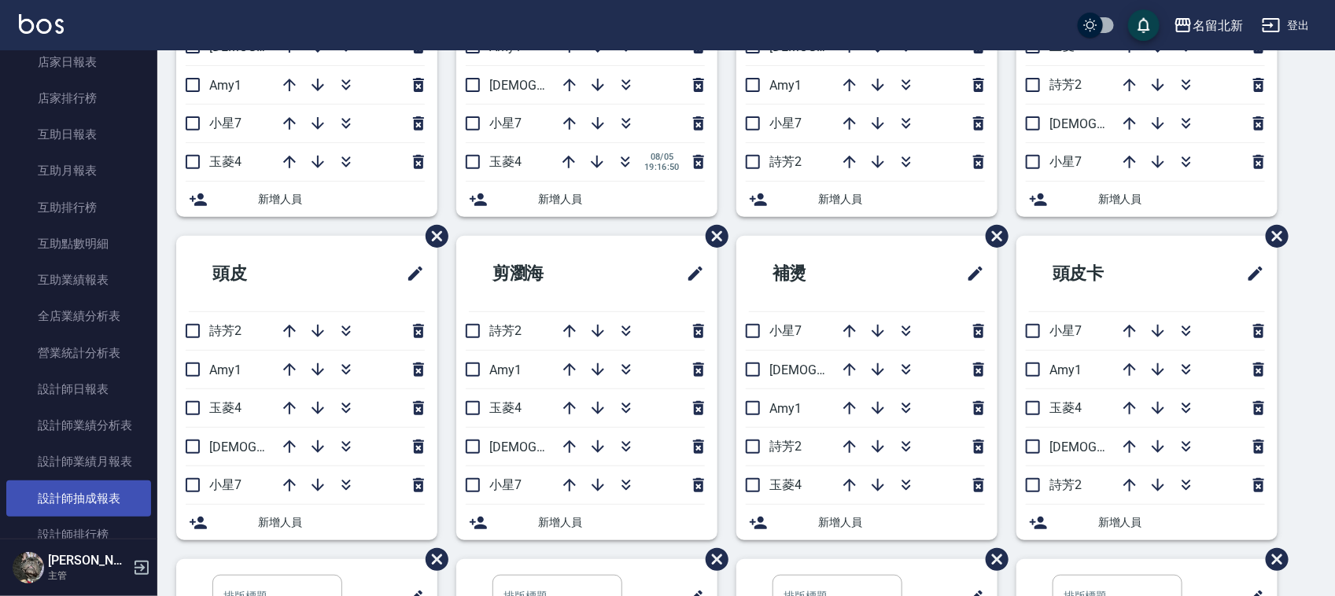
scroll to position [688, 0]
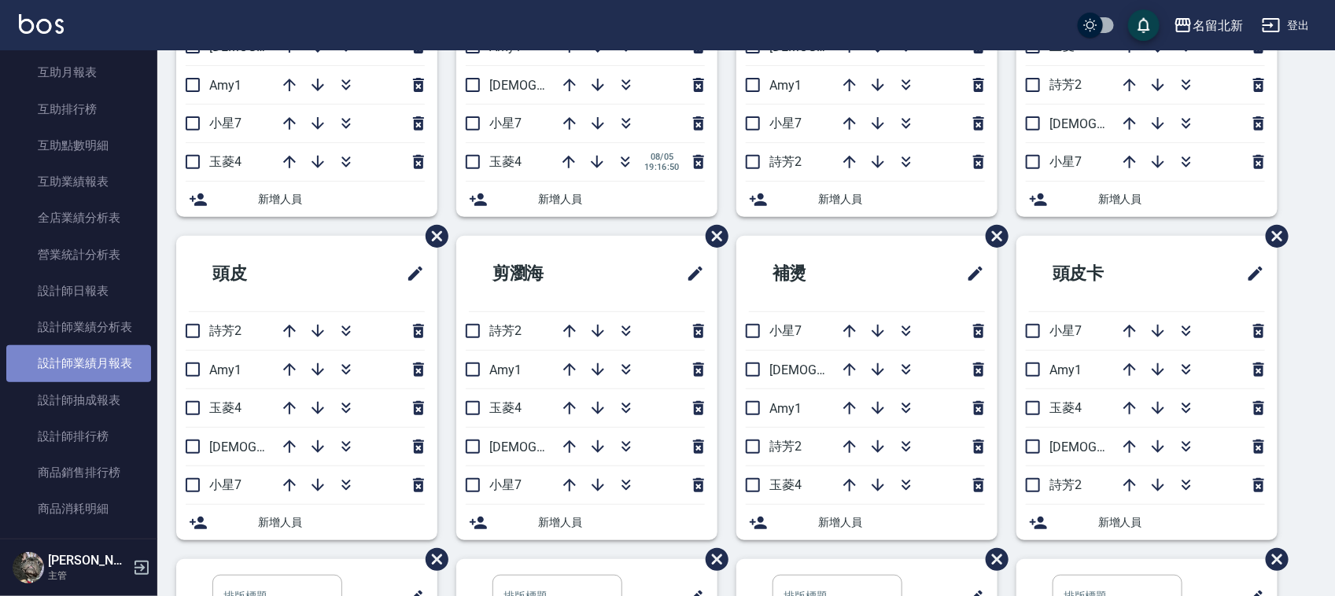
click at [96, 372] on link "設計師業績月報表" at bounding box center [78, 363] width 145 height 36
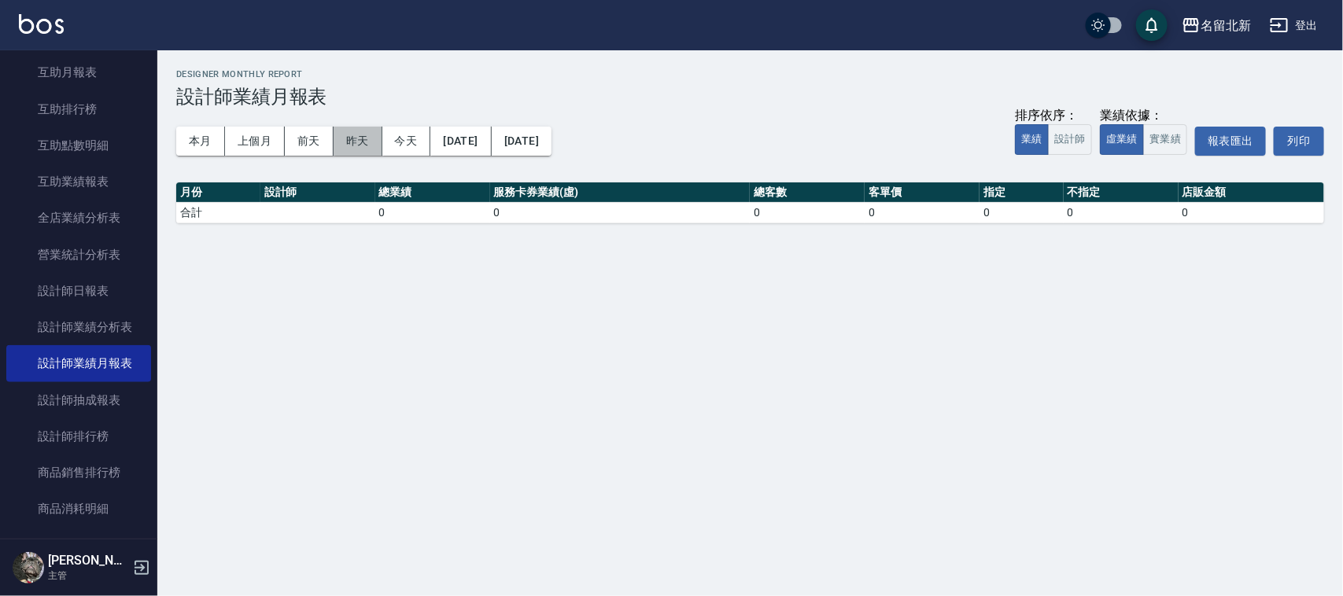
drag, startPoint x: 352, startPoint y: 150, endPoint x: 344, endPoint y: 157, distance: 10.6
click at [344, 153] on button "昨天" at bounding box center [358, 141] width 49 height 29
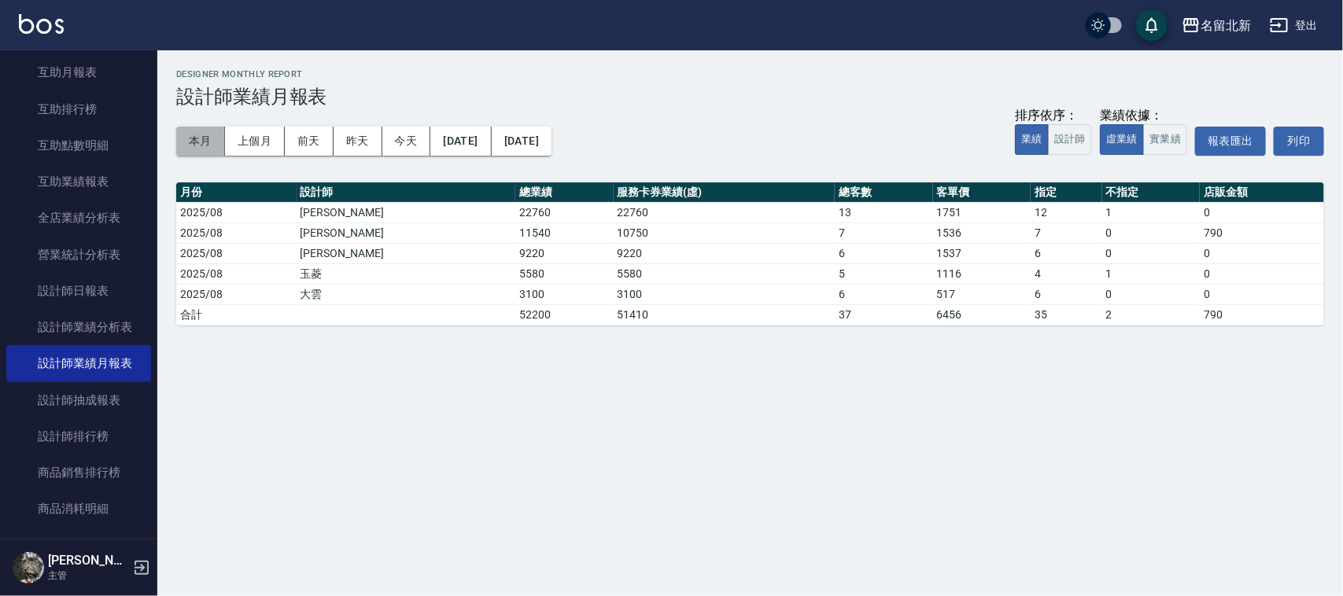
click at [197, 135] on button "本月" at bounding box center [200, 141] width 49 height 29
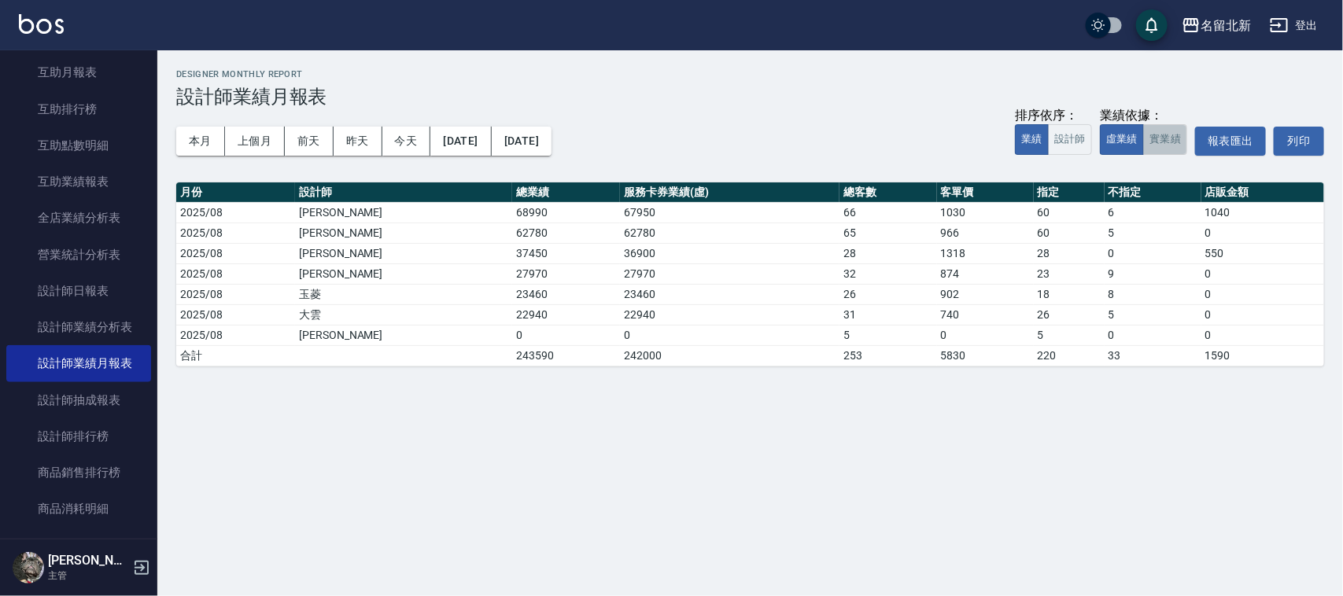
click at [1180, 142] on button "實業績" at bounding box center [1165, 139] width 44 height 31
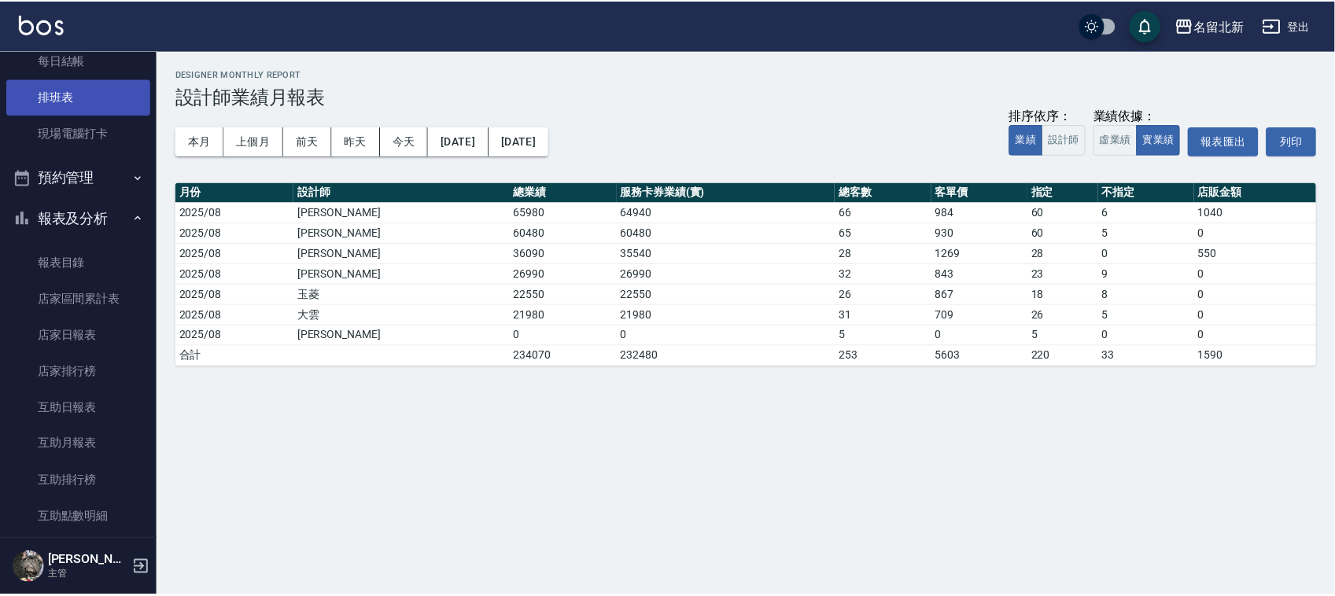
scroll to position [98, 0]
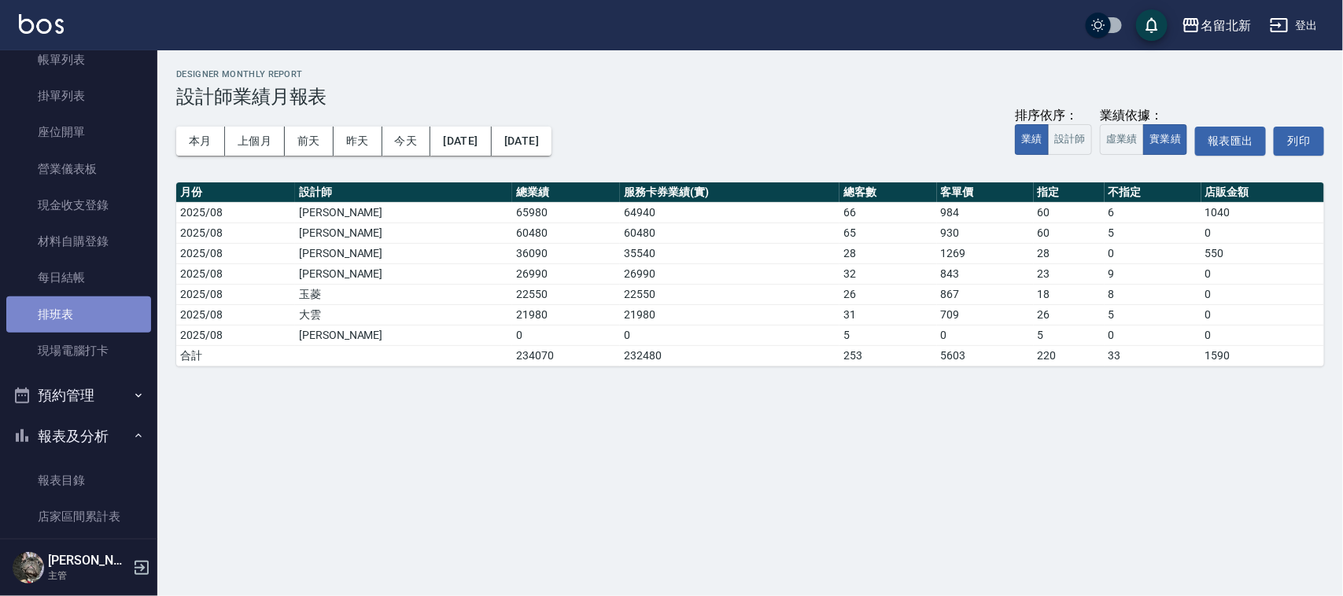
click at [88, 305] on link "排班表" at bounding box center [78, 315] width 145 height 36
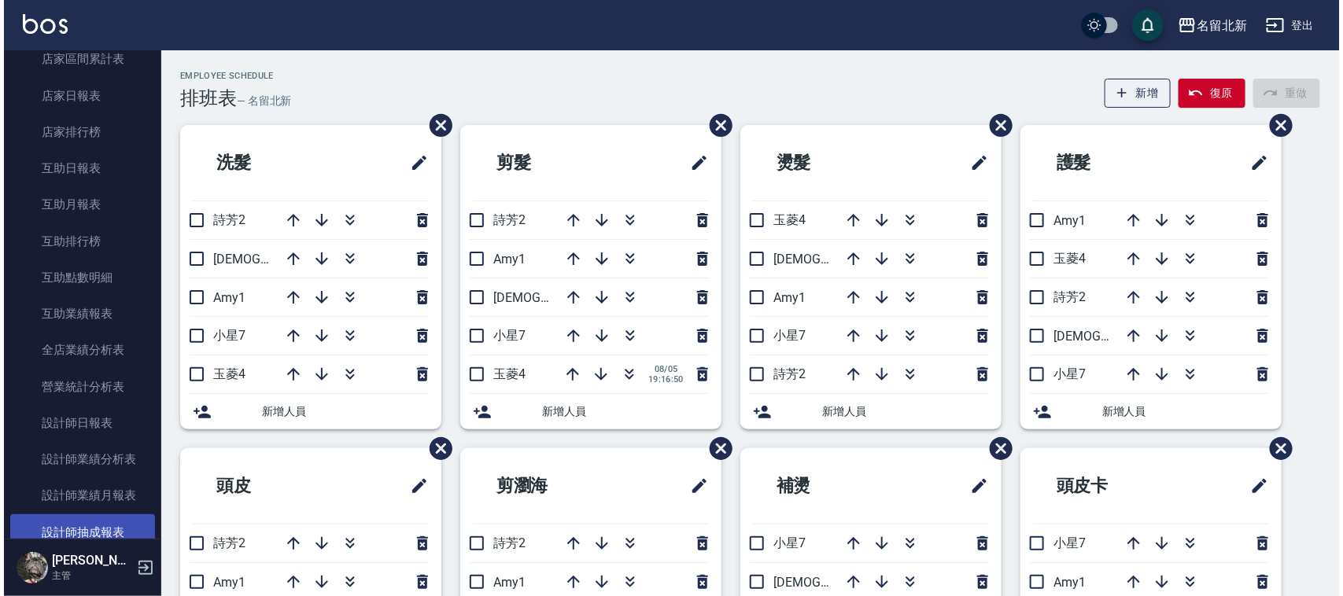
scroll to position [590, 0]
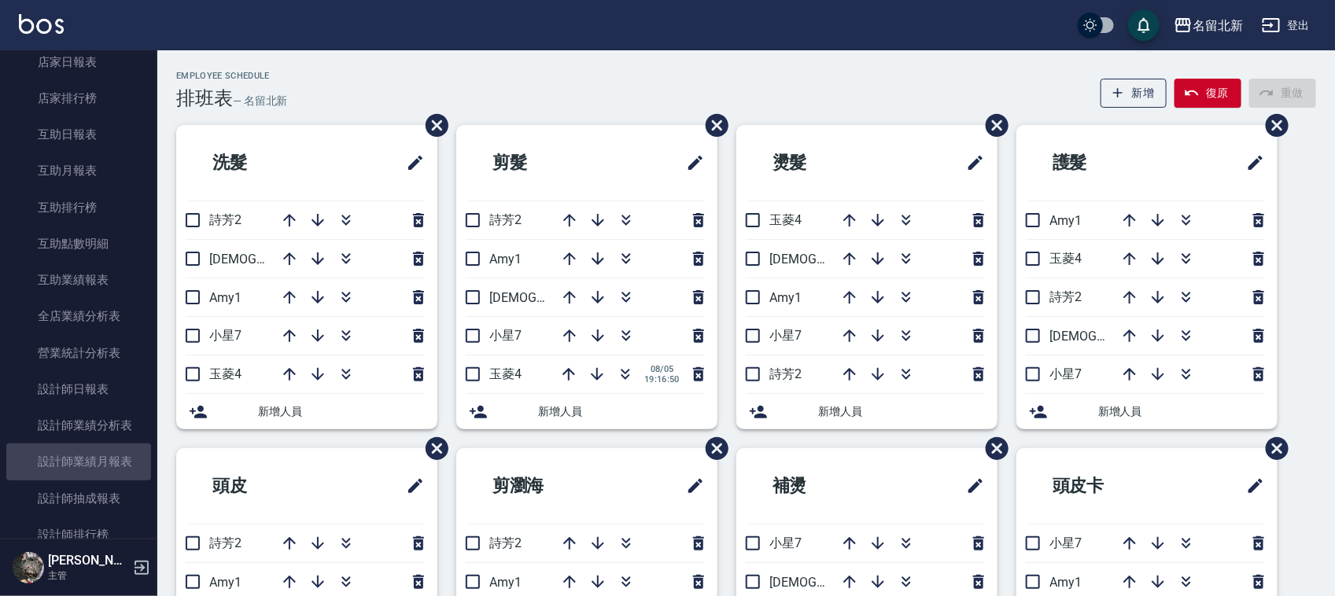
drag, startPoint x: 131, startPoint y: 463, endPoint x: 146, endPoint y: 457, distance: 15.9
click at [134, 460] on link "設計師業績月報表" at bounding box center [78, 462] width 145 height 36
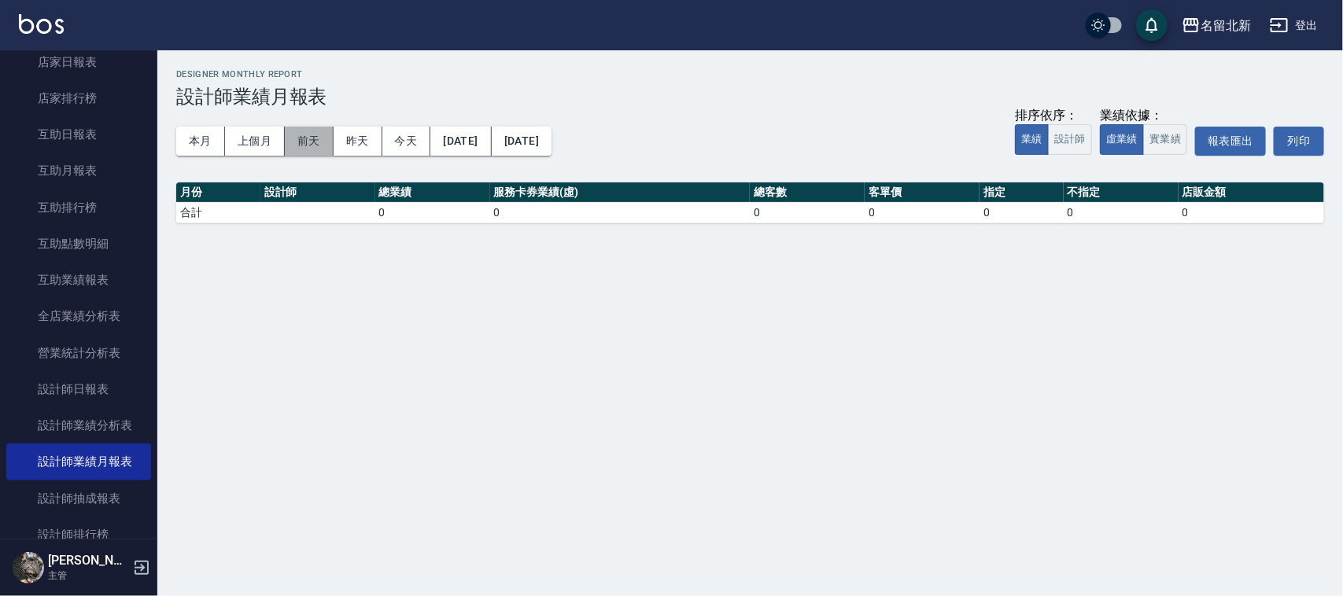
click at [304, 150] on button "前天" at bounding box center [309, 141] width 49 height 29
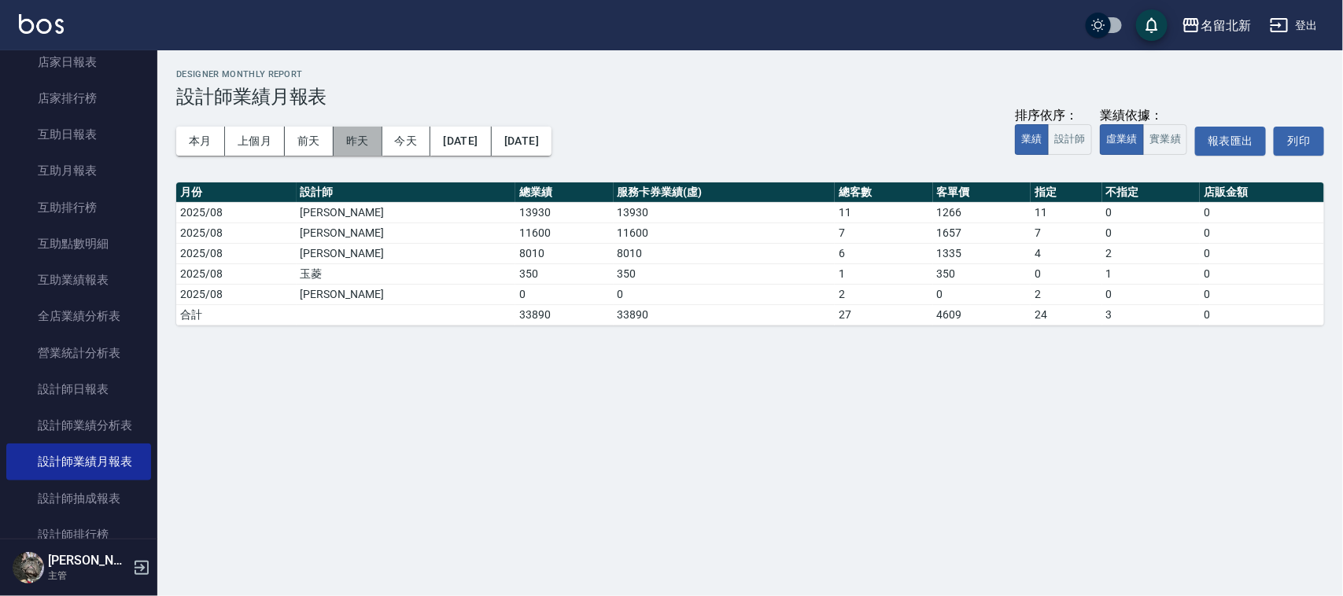
click at [352, 150] on button "昨天" at bounding box center [358, 141] width 49 height 29
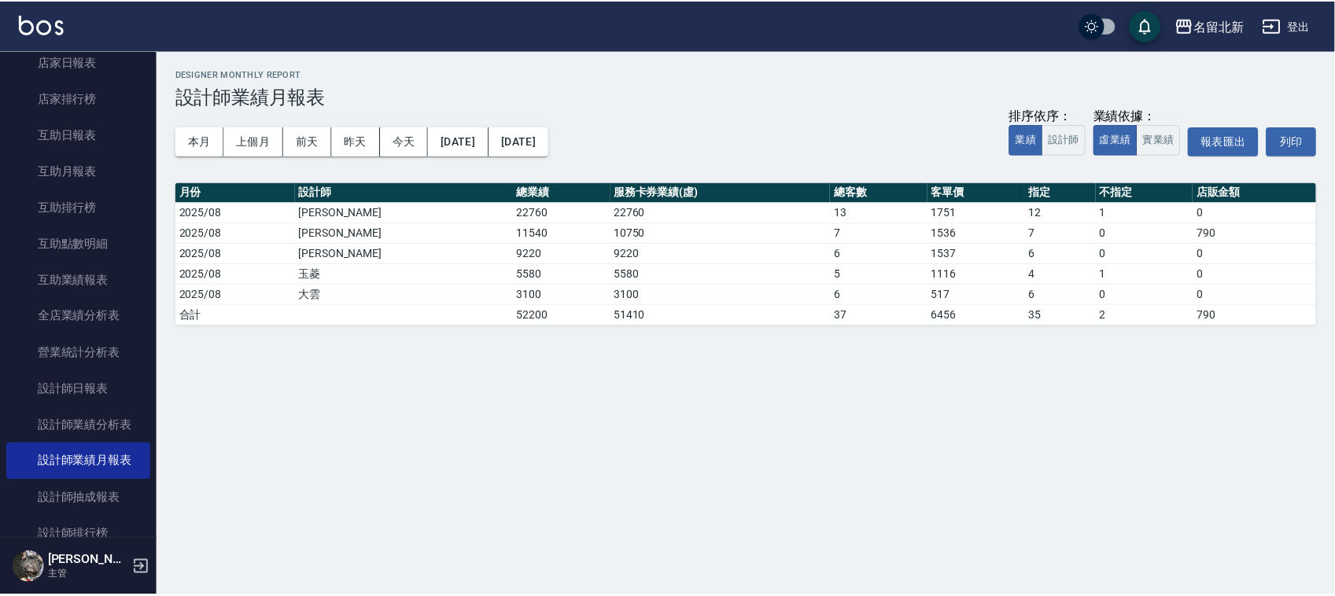
scroll to position [295, 0]
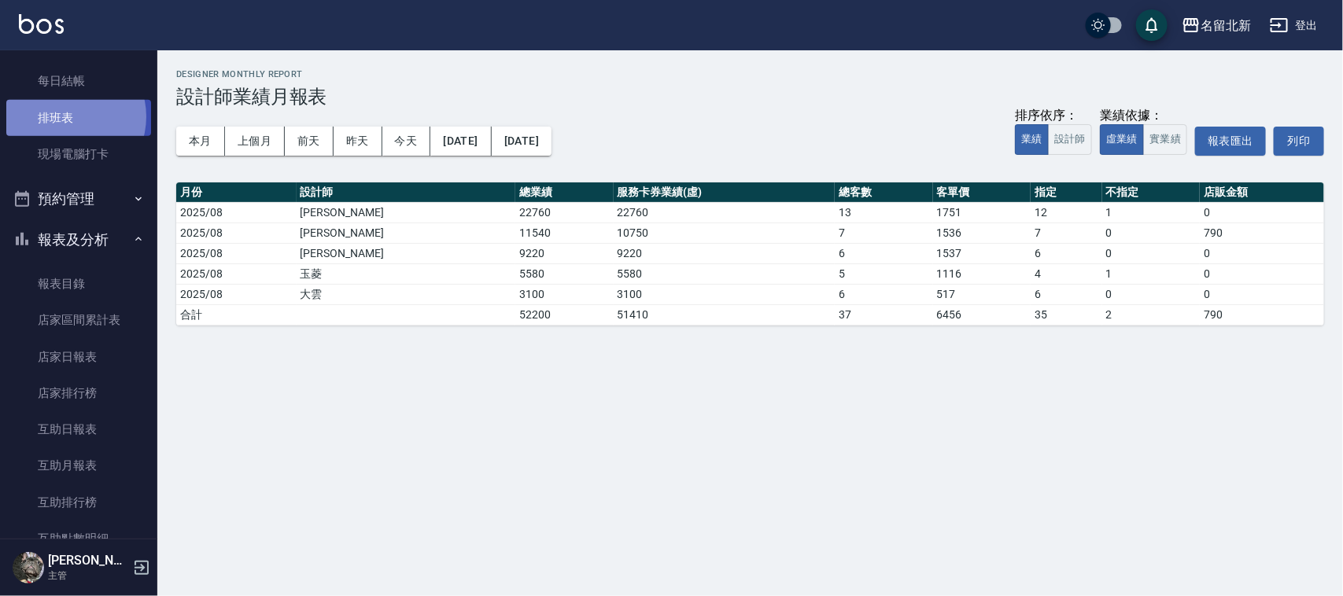
click at [67, 116] on link "排班表" at bounding box center [78, 118] width 145 height 36
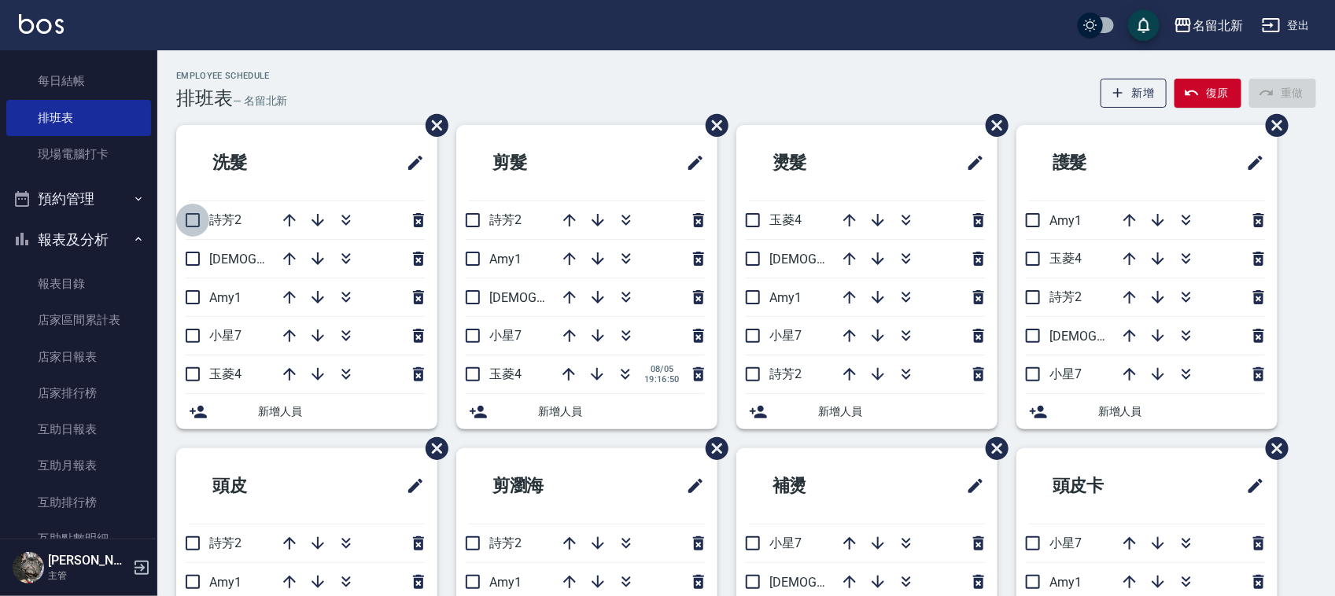
click at [183, 225] on input "checkbox" at bounding box center [192, 220] width 33 height 33
checkbox input "true"
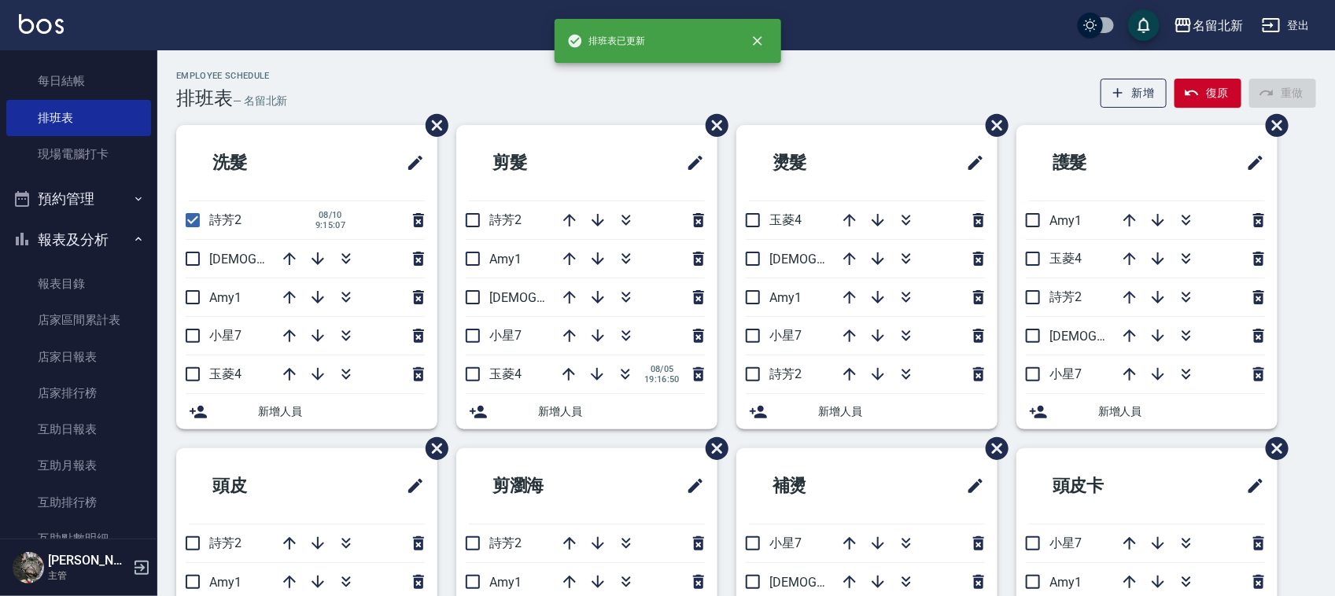
click at [474, 218] on input "checkbox" at bounding box center [472, 220] width 33 height 33
checkbox input "true"
click at [766, 382] on input "checkbox" at bounding box center [752, 374] width 33 height 33
checkbox input "true"
click at [1031, 299] on input "checkbox" at bounding box center [1033, 297] width 33 height 33
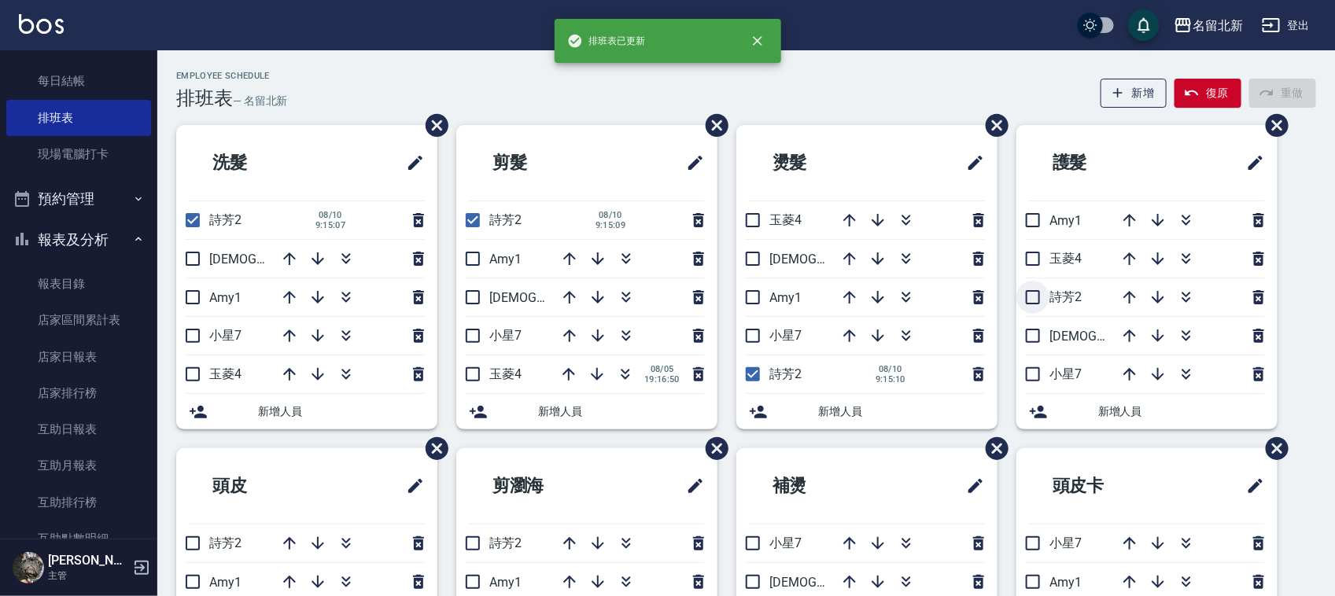
checkbox input "true"
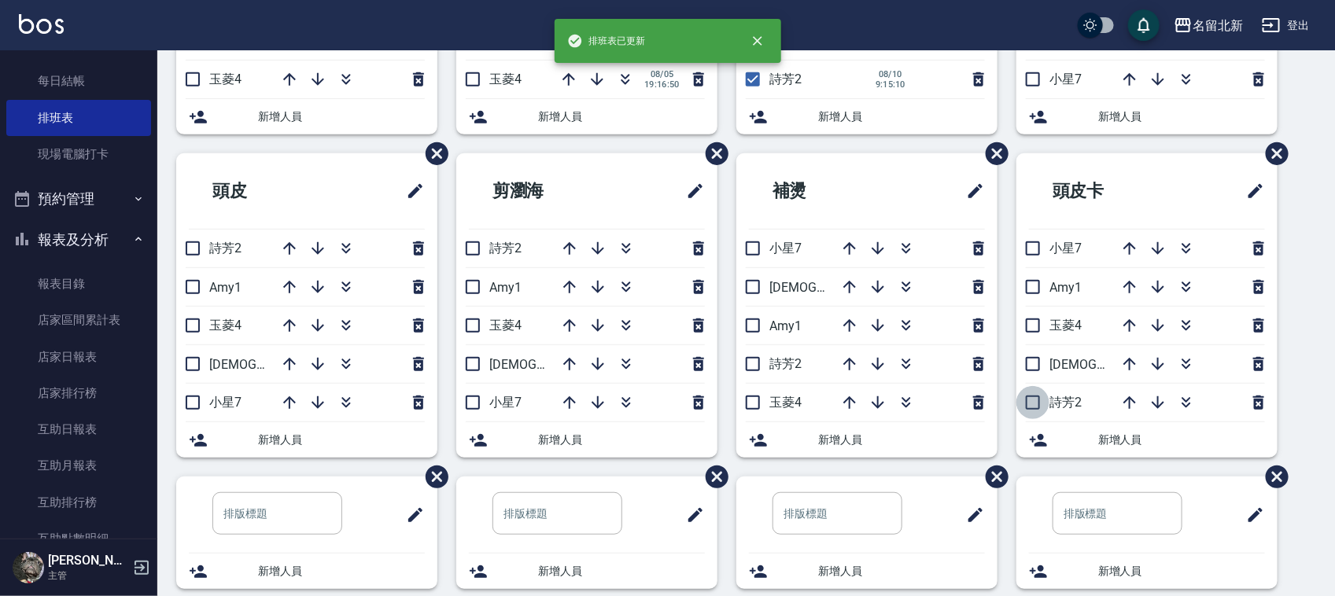
click at [1031, 405] on input "checkbox" at bounding box center [1033, 402] width 33 height 33
checkbox input "true"
click at [755, 374] on input "checkbox" at bounding box center [752, 364] width 33 height 33
checkbox input "true"
click at [474, 249] on input "checkbox" at bounding box center [472, 248] width 33 height 33
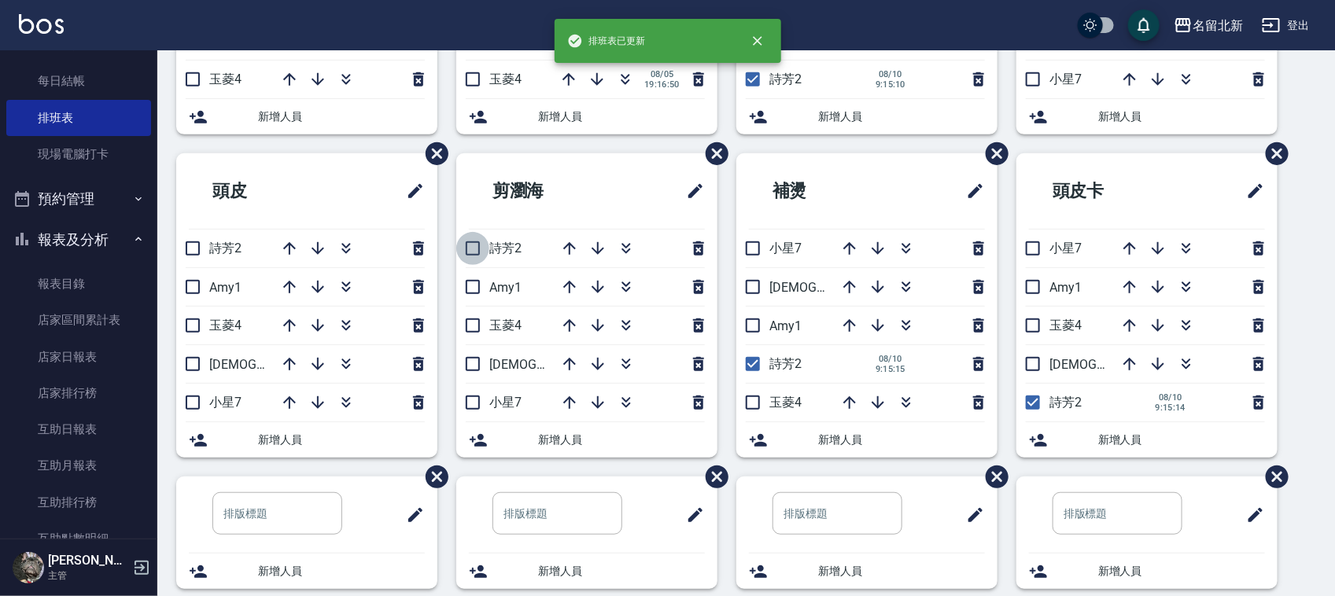
checkbox input "true"
click at [183, 254] on input "checkbox" at bounding box center [192, 248] width 33 height 33
checkbox input "true"
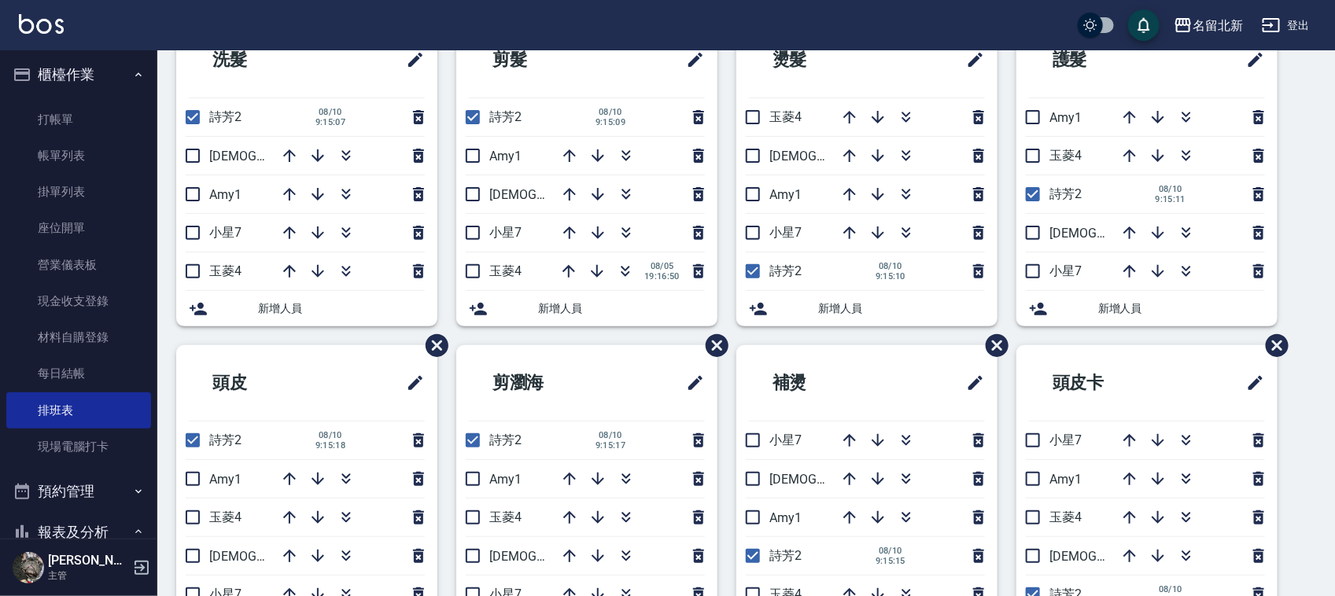
scroll to position [0, 0]
